Goal: Information Seeking & Learning: Learn about a topic

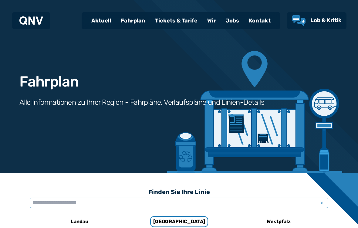
scroll to position [377, 0]
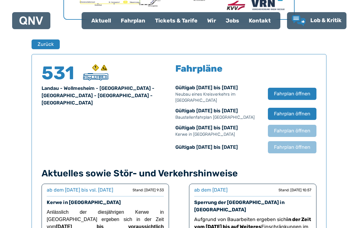
click at [305, 99] on button "Fahrplan öffnen" at bounding box center [292, 94] width 49 height 12
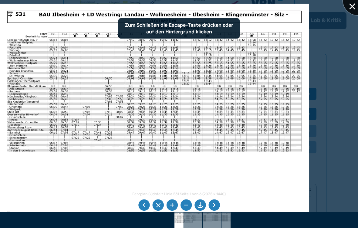
click at [350, 5] on div at bounding box center [358, 0] width 30 height 30
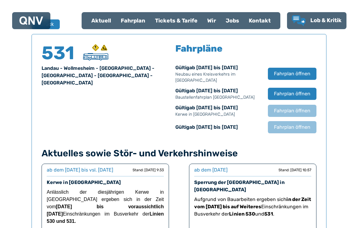
scroll to position [398, 0]
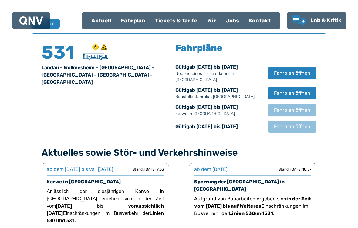
click at [298, 127] on span "Fahrplan öffnen" at bounding box center [292, 126] width 36 height 7
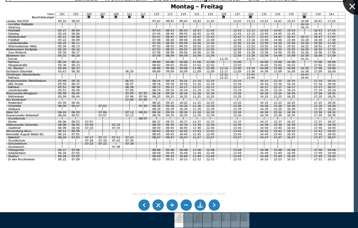
click at [351, 7] on div at bounding box center [358, 0] width 30 height 30
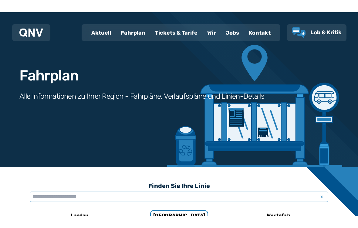
scroll to position [0, 0]
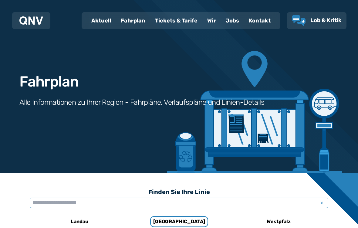
click at [134, 21] on div "Fahrplan" at bounding box center [133, 21] width 34 height 16
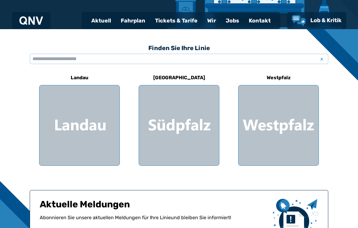
scroll to position [145, 0]
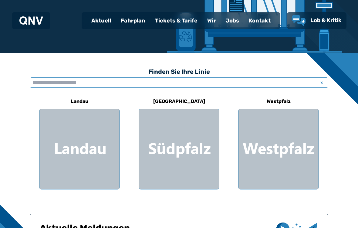
click at [192, 78] on input "text" at bounding box center [179, 82] width 299 height 10
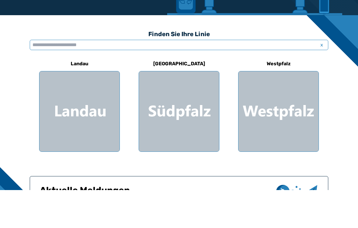
type input "*"
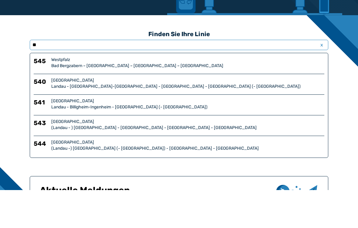
type input "***"
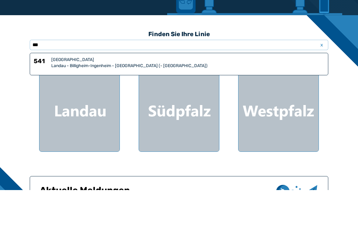
click at [186, 101] on div "Landau - Billigheim-Ingenheim - [GEOGRAPHIC_DATA] (- [GEOGRAPHIC_DATA])" at bounding box center [187, 104] width 273 height 6
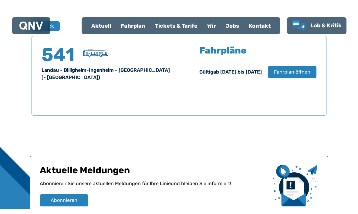
scroll to position [400, 0]
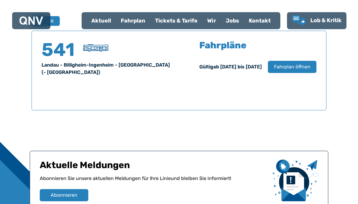
click at [299, 67] on span "Fahrplan öffnen" at bounding box center [292, 66] width 36 height 7
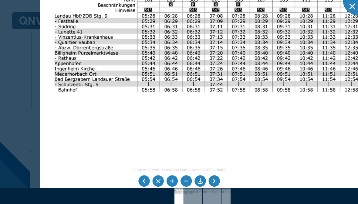
click at [2, 104] on div at bounding box center [179, 102] width 358 height 204
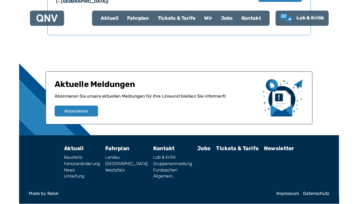
scroll to position [495, 0]
